Goal: Information Seeking & Learning: Learn about a topic

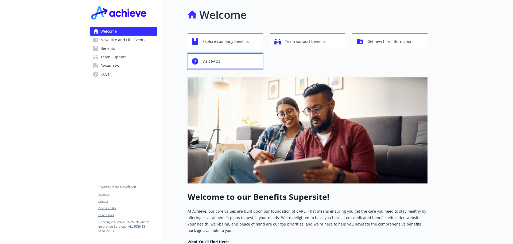
click at [213, 62] on span "Visit FAQs" at bounding box center [212, 61] width 18 height 10
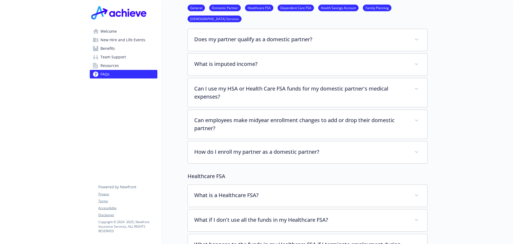
scroll to position [134, 0]
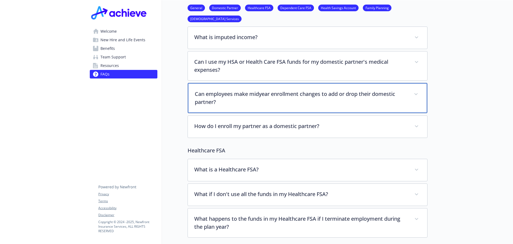
click at [280, 96] on p "Can employees make midyear enrollment changes to add or drop their domestic par…" at bounding box center [301, 98] width 213 height 16
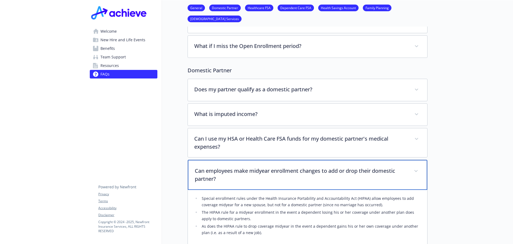
scroll to position [0, 0]
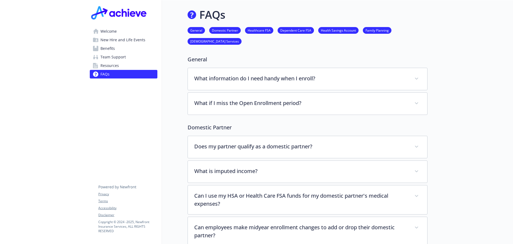
click at [196, 30] on link "General" at bounding box center [196, 30] width 17 height 5
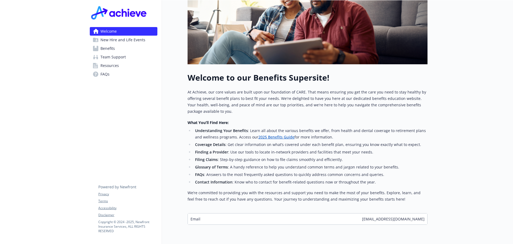
scroll to position [134, 4]
